Goal: Complete application form

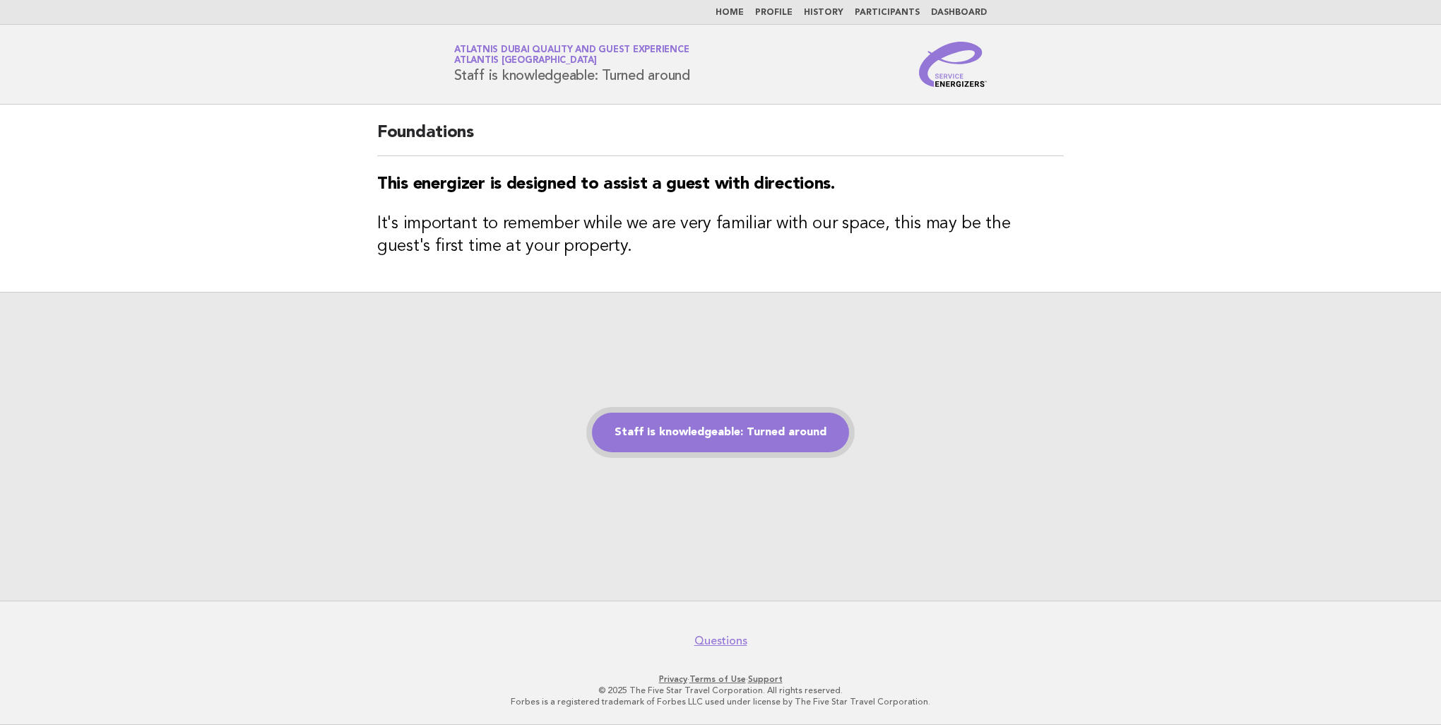
click at [733, 428] on link "Staff is knowledgeable: Turned around" at bounding box center [720, 432] width 257 height 40
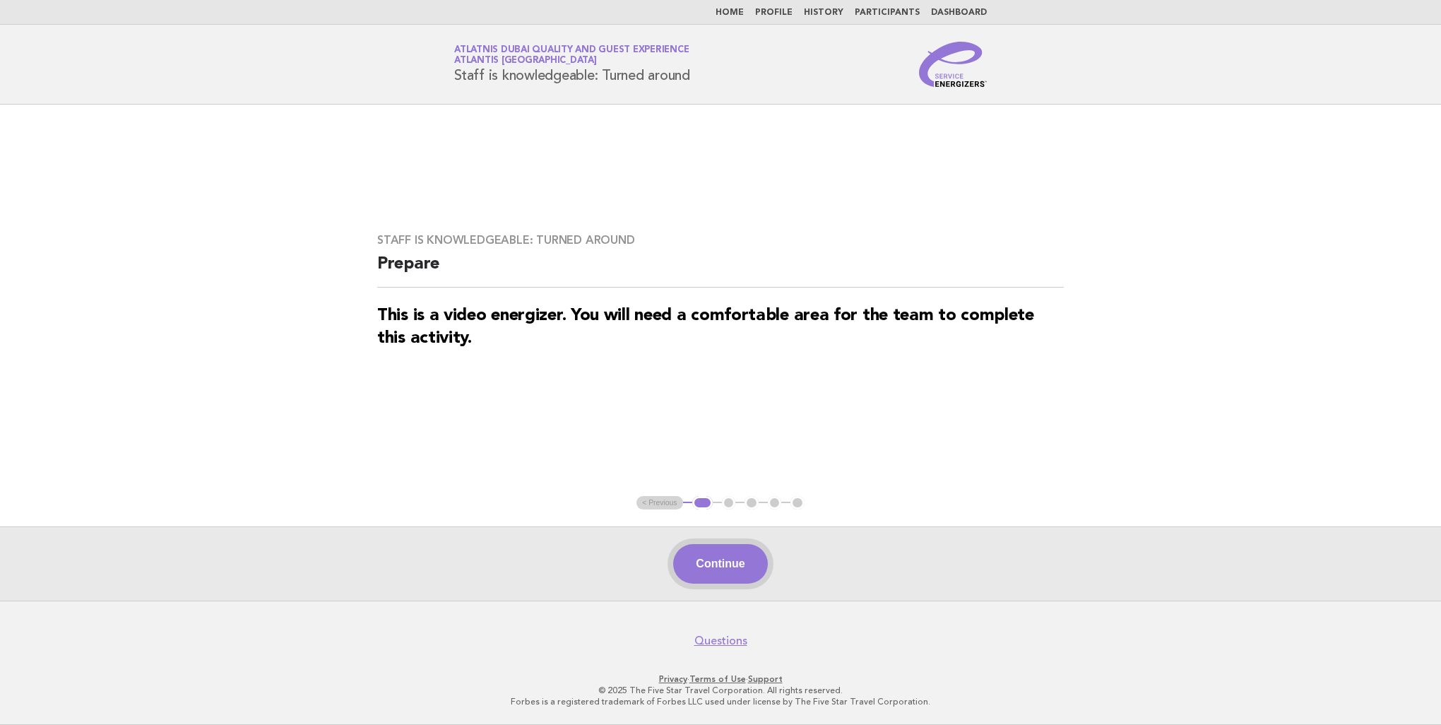
click at [732, 569] on button "Continue" at bounding box center [720, 564] width 94 height 40
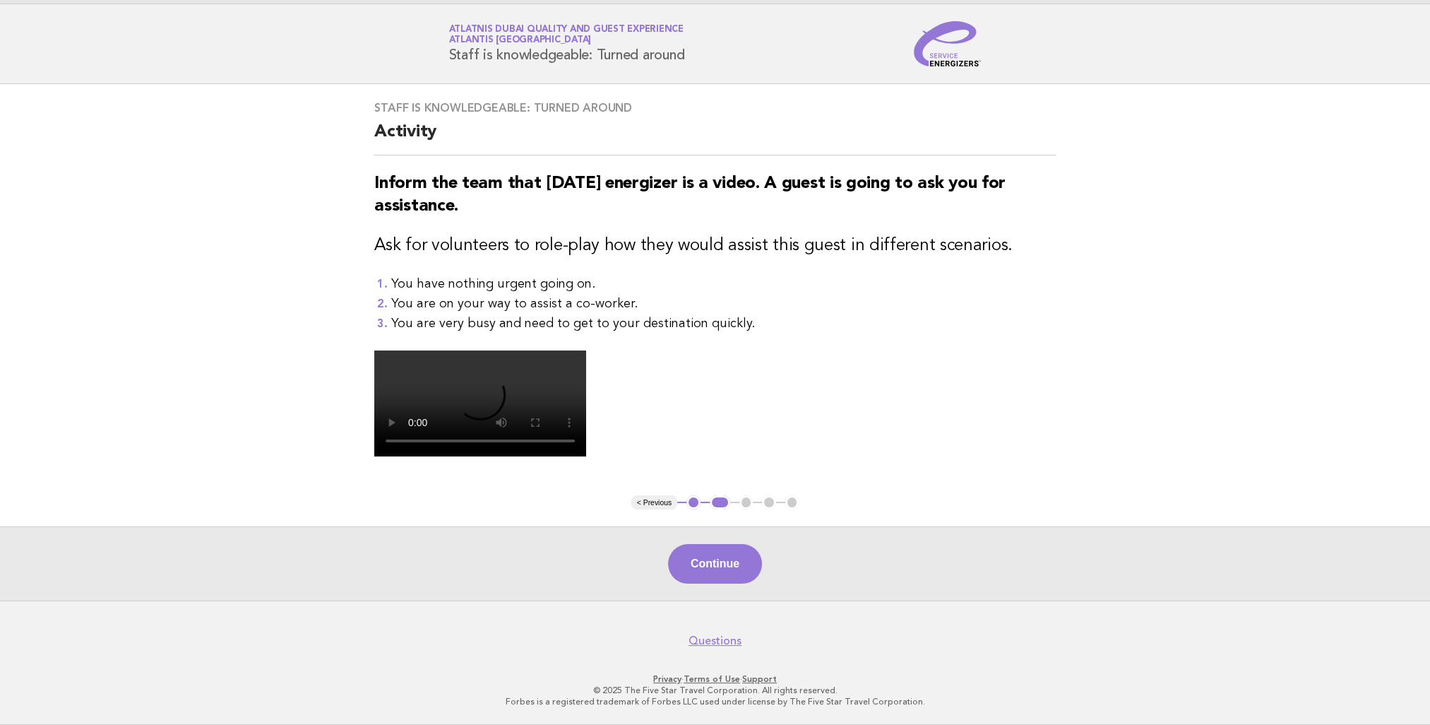
scroll to position [299, 0]
click at [727, 558] on button "Continue" at bounding box center [715, 564] width 94 height 40
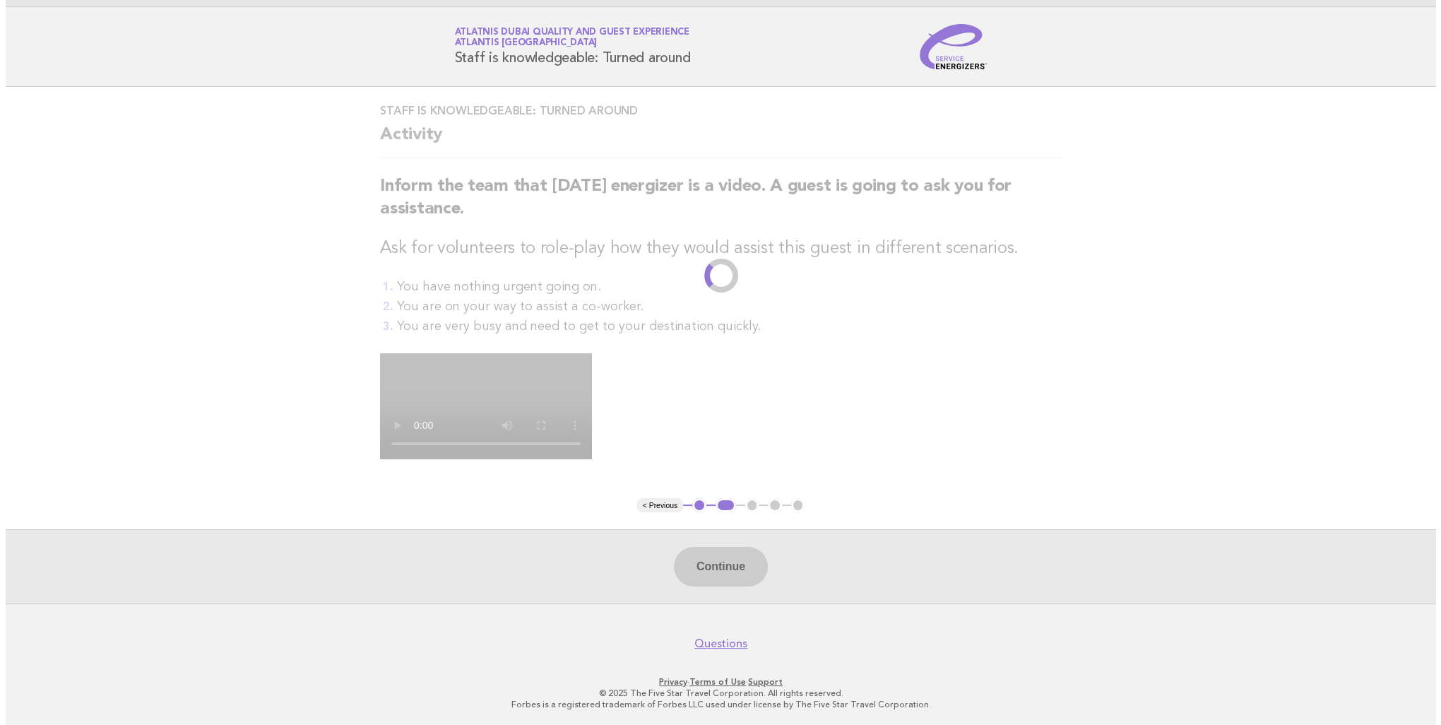
scroll to position [0, 0]
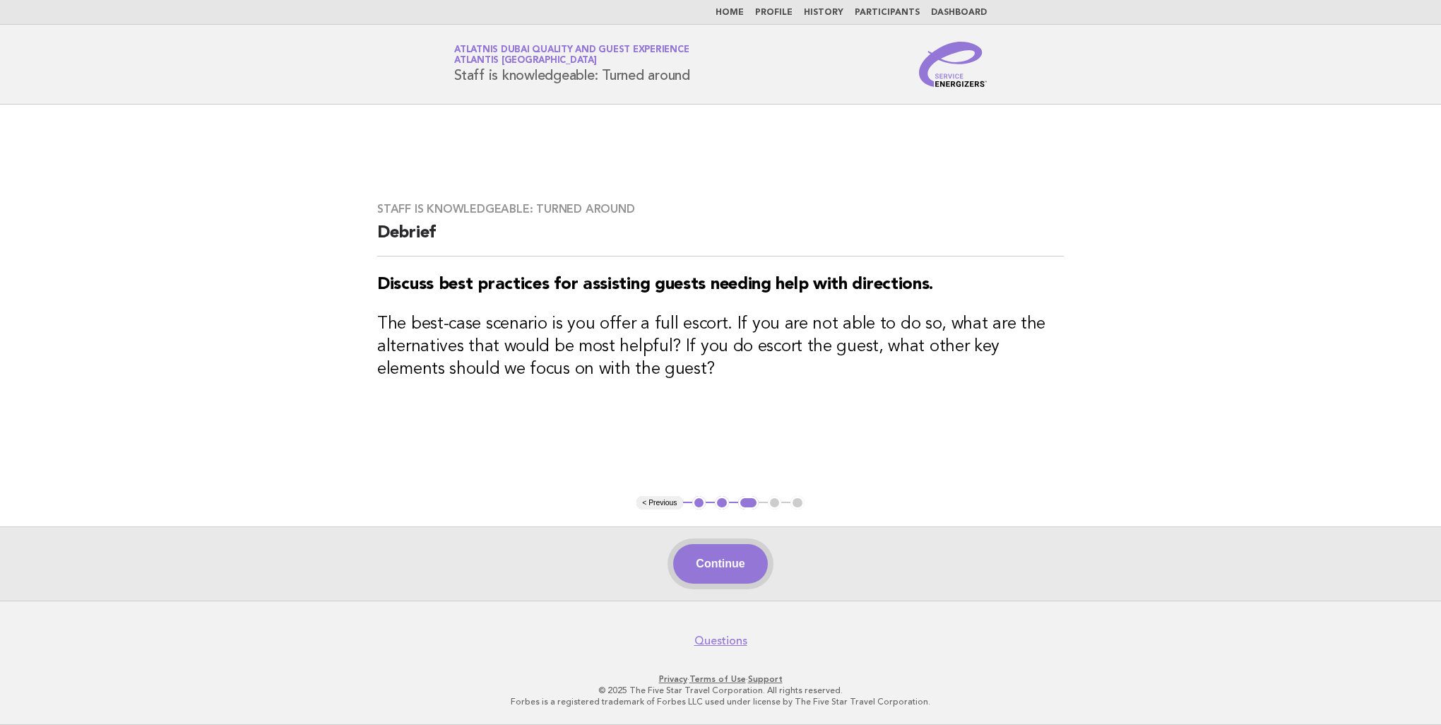
click at [748, 563] on button "Continue" at bounding box center [720, 564] width 94 height 40
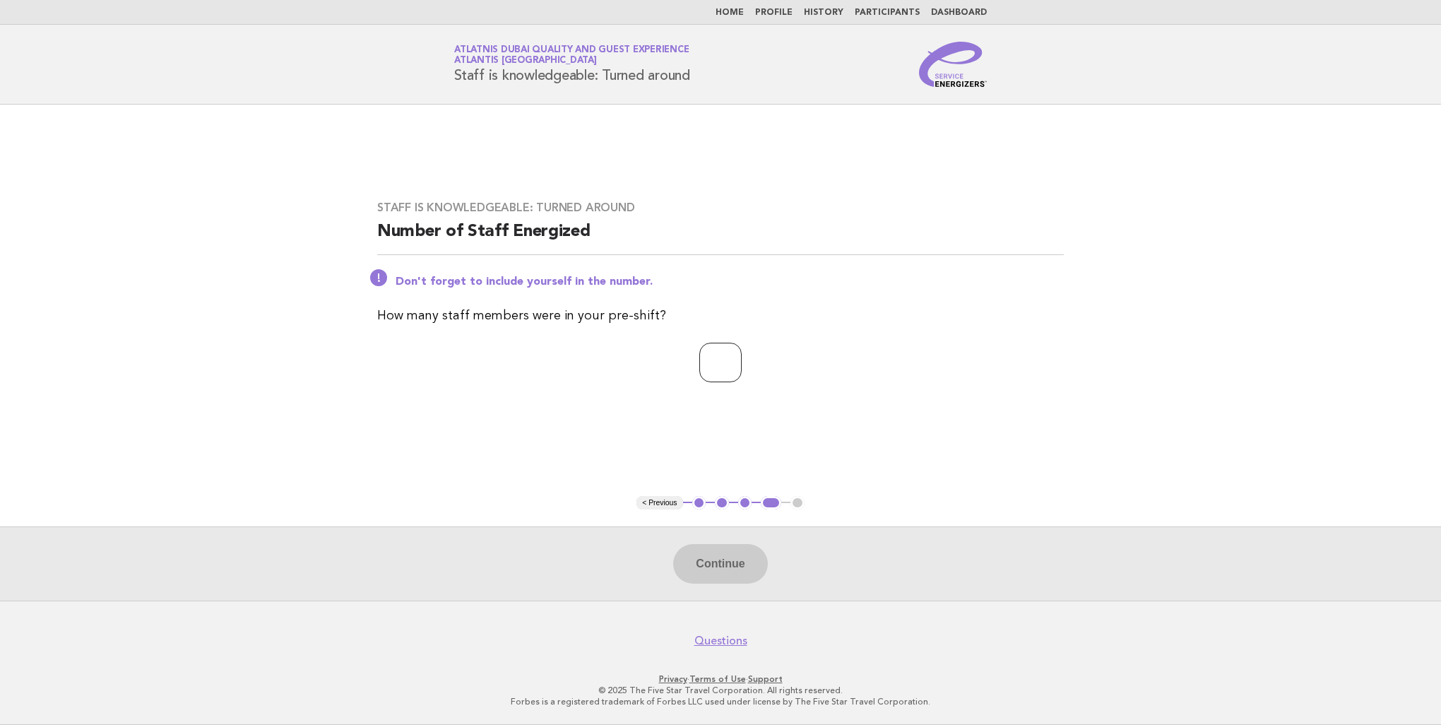
click at [736, 361] on input "number" at bounding box center [720, 363] width 42 height 40
type input "*"
click at [709, 564] on button "Continue" at bounding box center [720, 564] width 94 height 40
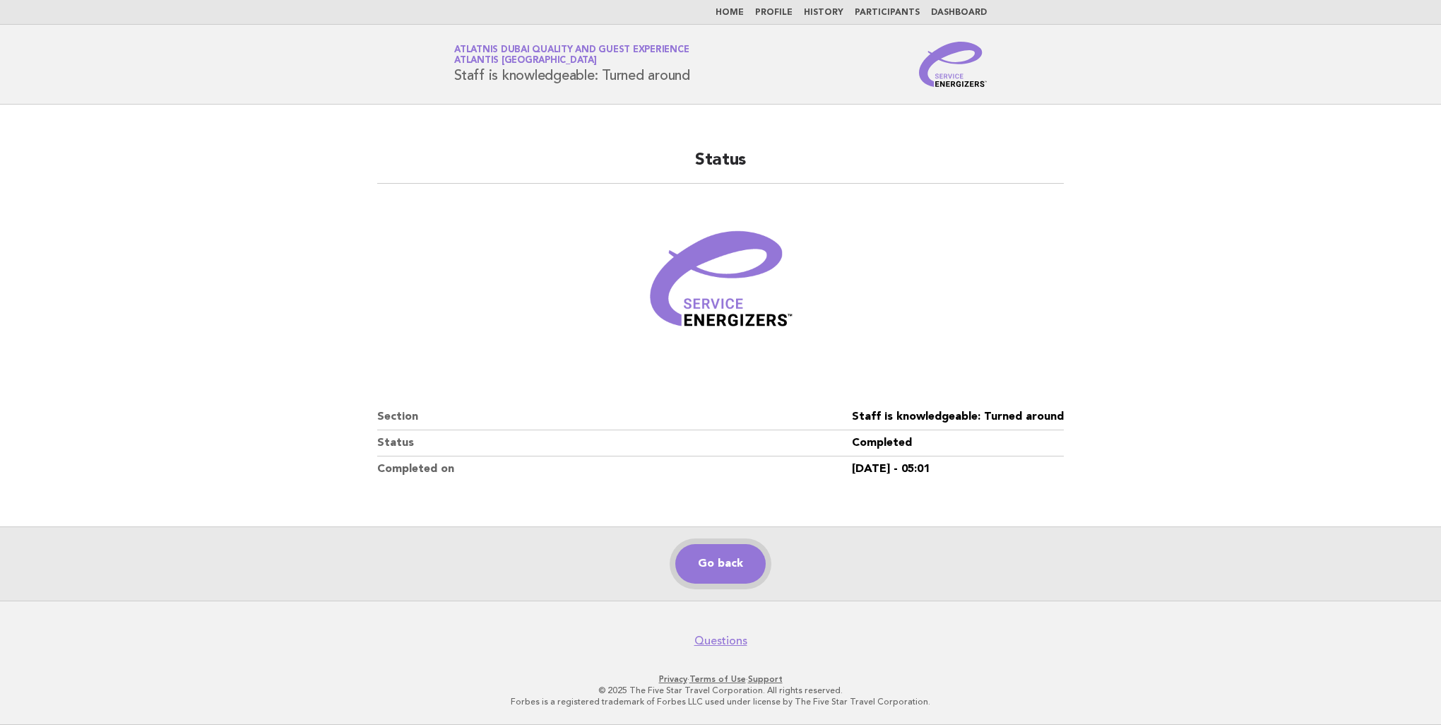
click at [726, 562] on link "Go back" at bounding box center [720, 564] width 90 height 40
